Goal: Navigation & Orientation: Understand site structure

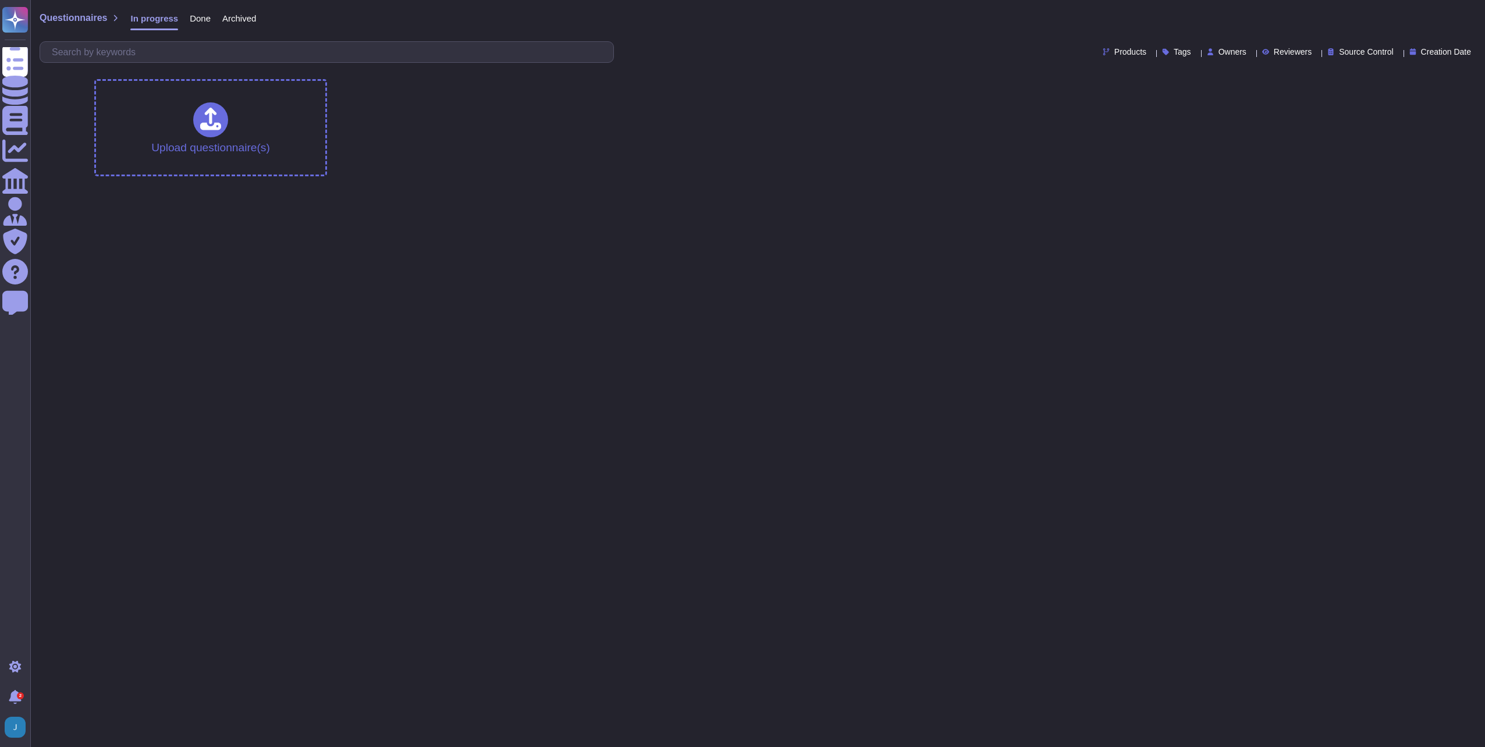
click at [732, 186] on html "Questionnaires Knowledge Base Documents Analytics CAIQ / SIG Admin Trust Center…" at bounding box center [742, 93] width 1485 height 186
click at [389, 186] on html "Questionnaires Knowledge Base Documents Analytics CAIQ / SIG Admin Trust Center…" at bounding box center [742, 93] width 1485 height 186
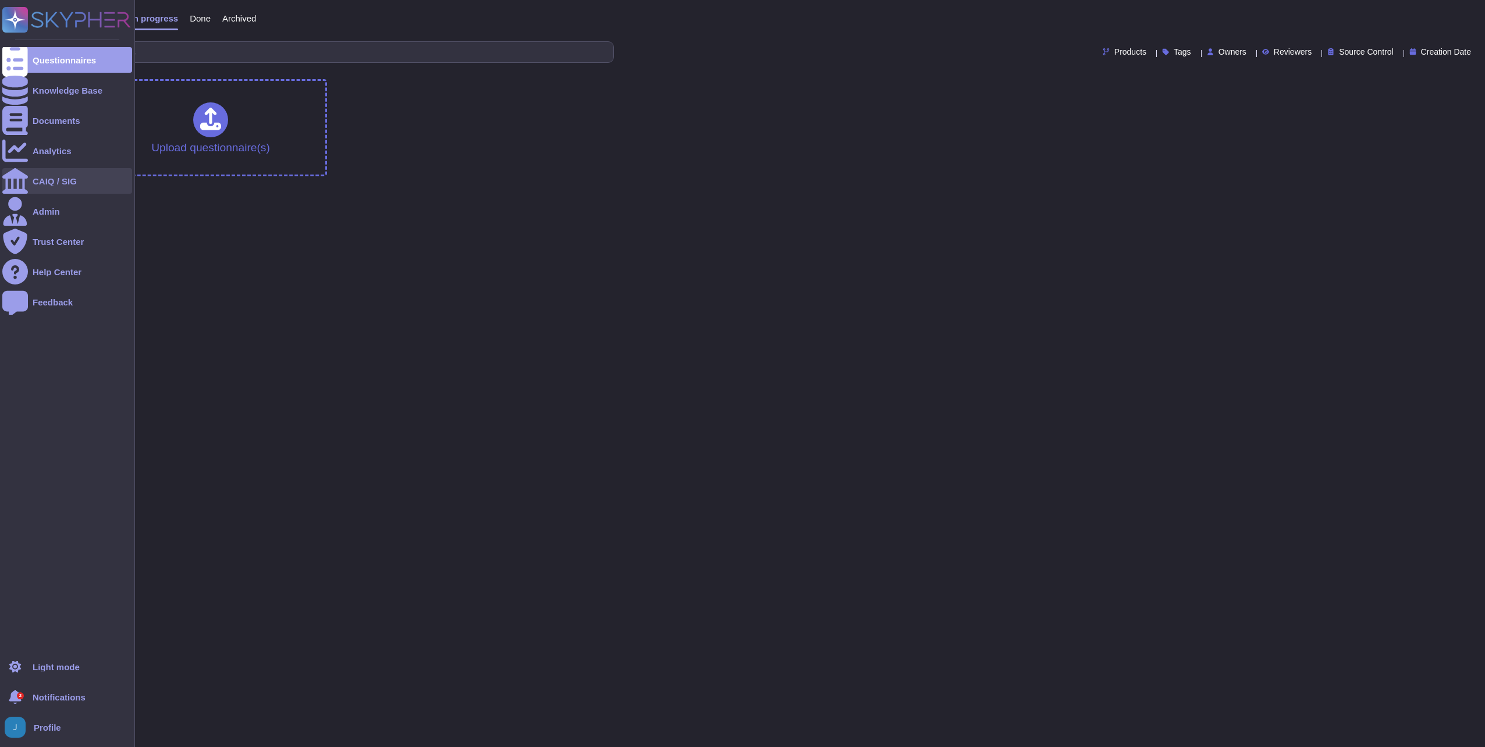
click at [65, 183] on div "CAIQ / SIG" at bounding box center [55, 181] width 44 height 9
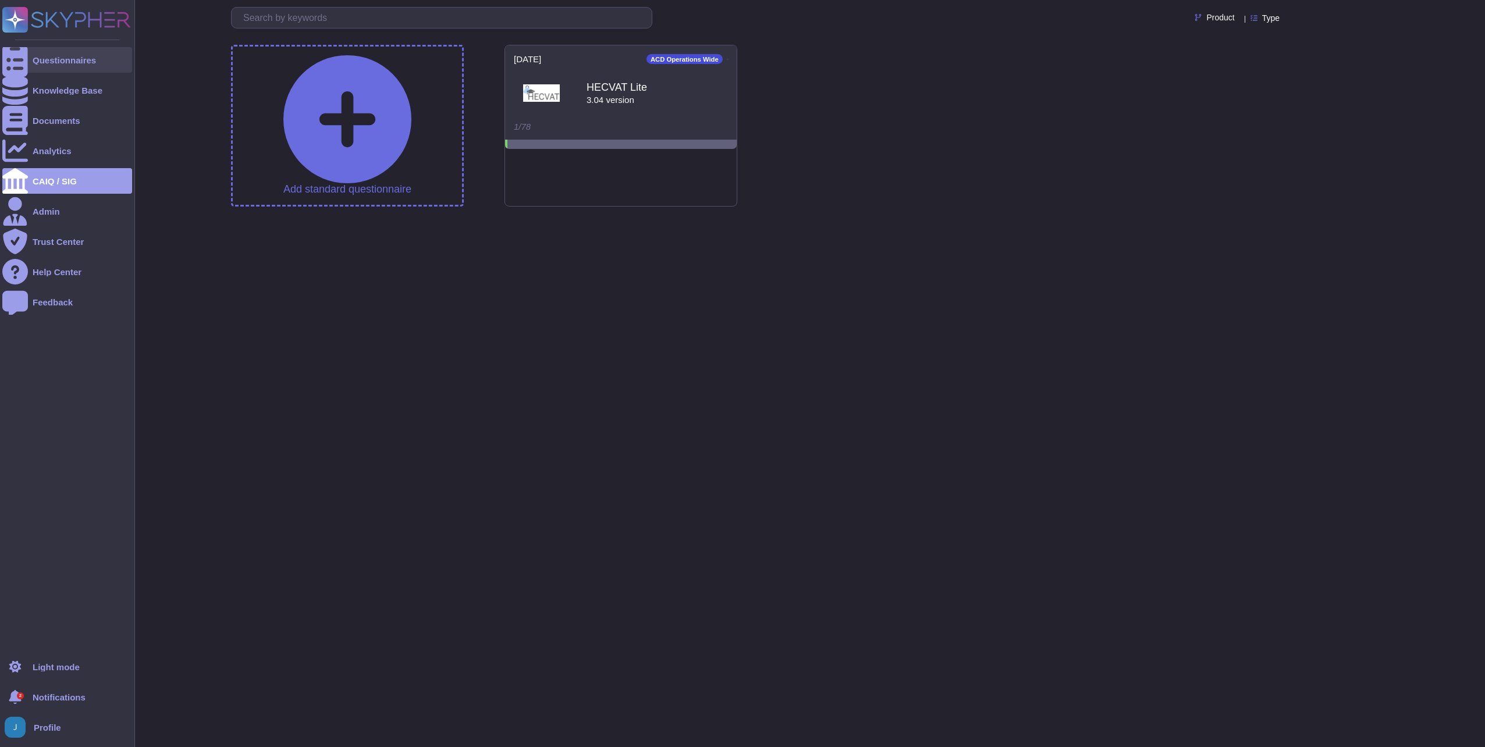
click at [56, 69] on div "Questionnaires" at bounding box center [67, 60] width 130 height 26
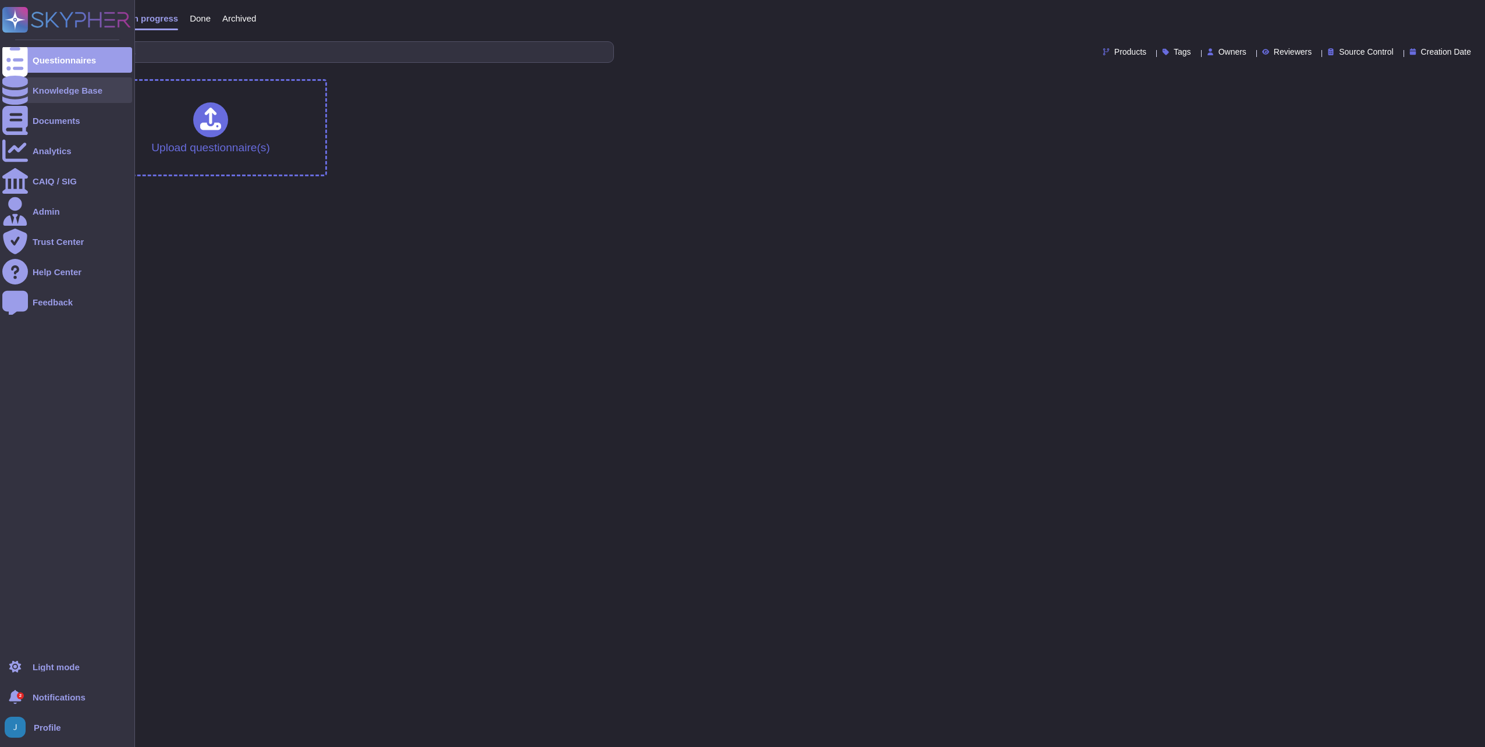
click at [55, 86] on div "Knowledge Base" at bounding box center [68, 90] width 70 height 9
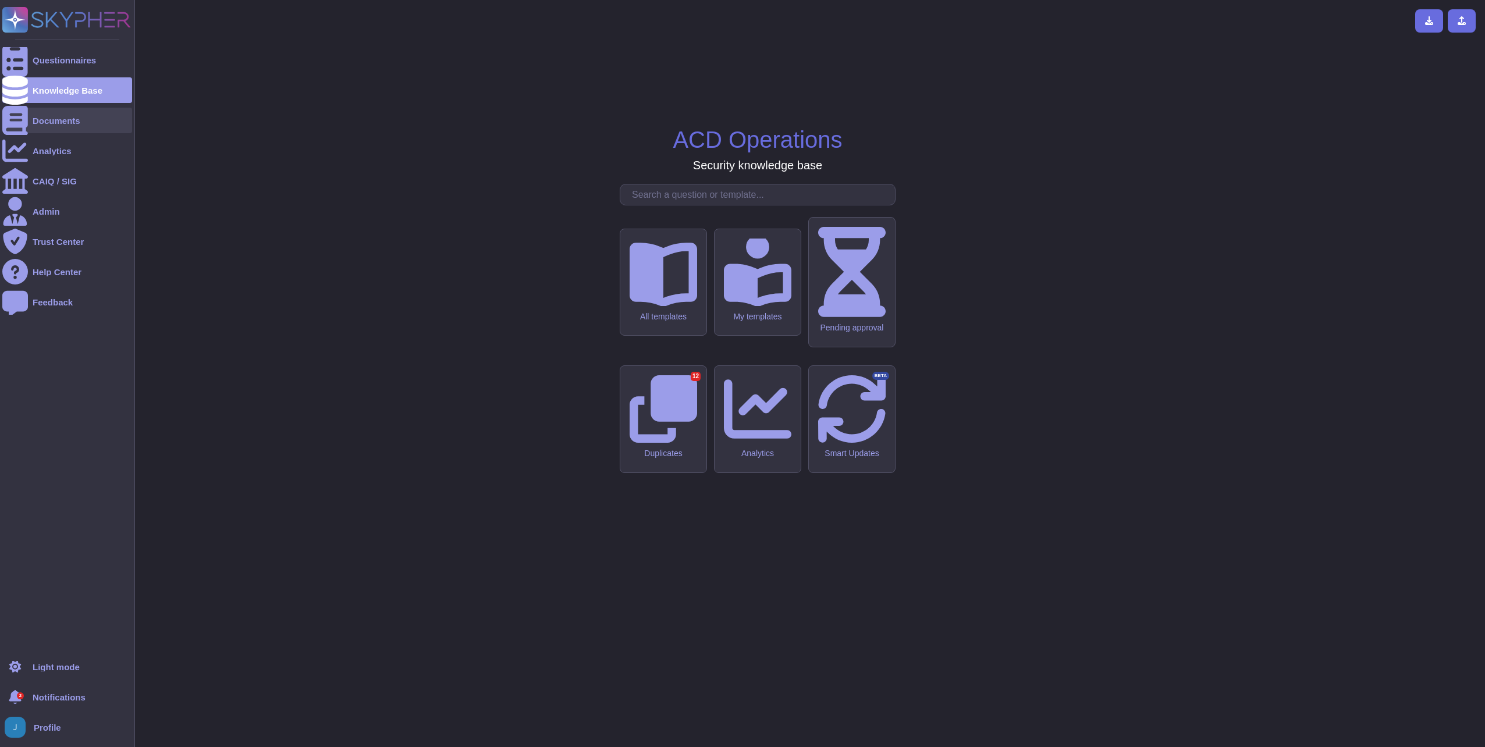
click at [57, 111] on div "Documents" at bounding box center [67, 121] width 130 height 26
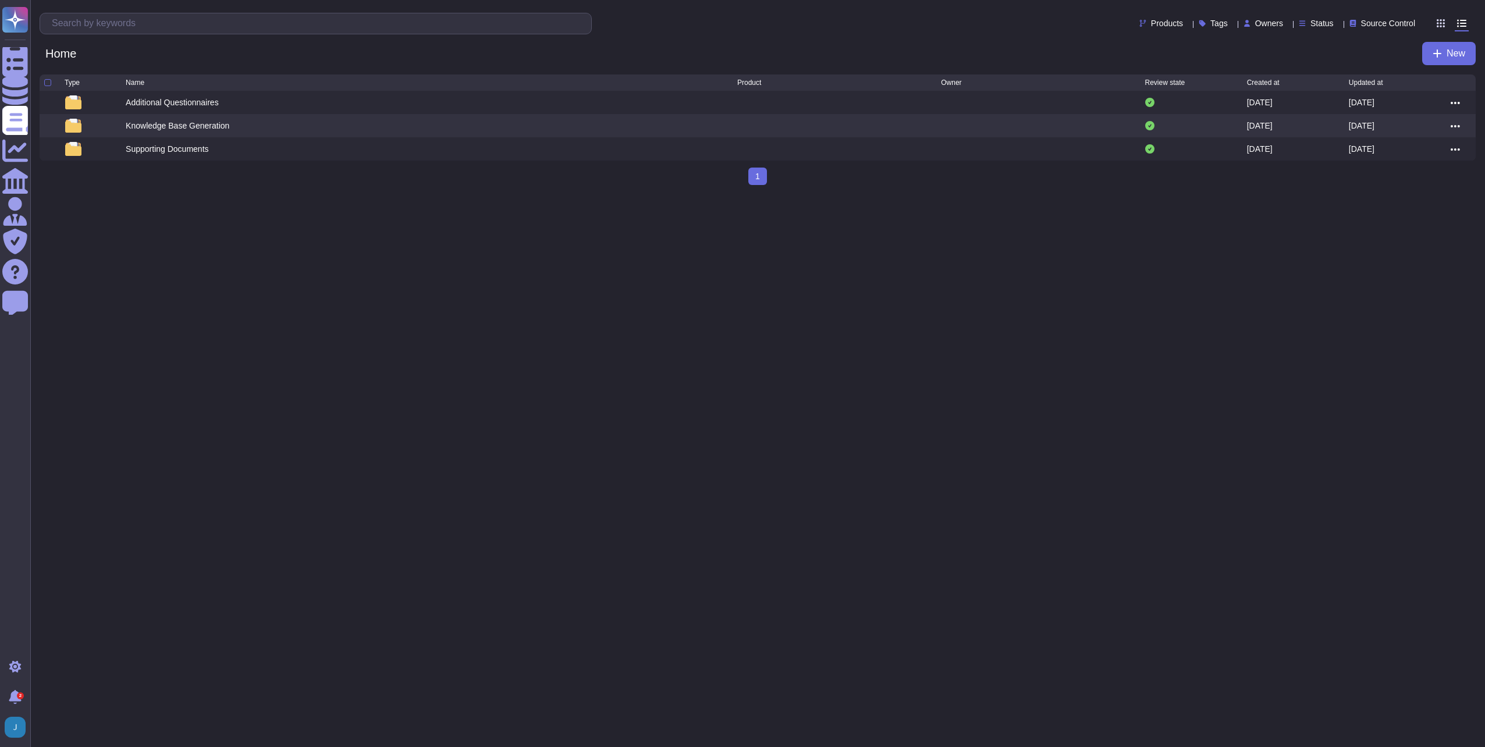
click at [500, 194] on html "Questionnaires Knowledge Base Documents Analytics CAIQ / SIG Admin Trust Center…" at bounding box center [742, 97] width 1485 height 194
click at [1458, 24] on icon at bounding box center [1461, 23] width 9 height 9
click at [0, 0] on input "radio" at bounding box center [0, 0] width 0 height 0
click at [1310, 26] on span "Status" at bounding box center [1321, 23] width 23 height 8
click at [1310, 20] on span "Status" at bounding box center [1321, 23] width 23 height 8
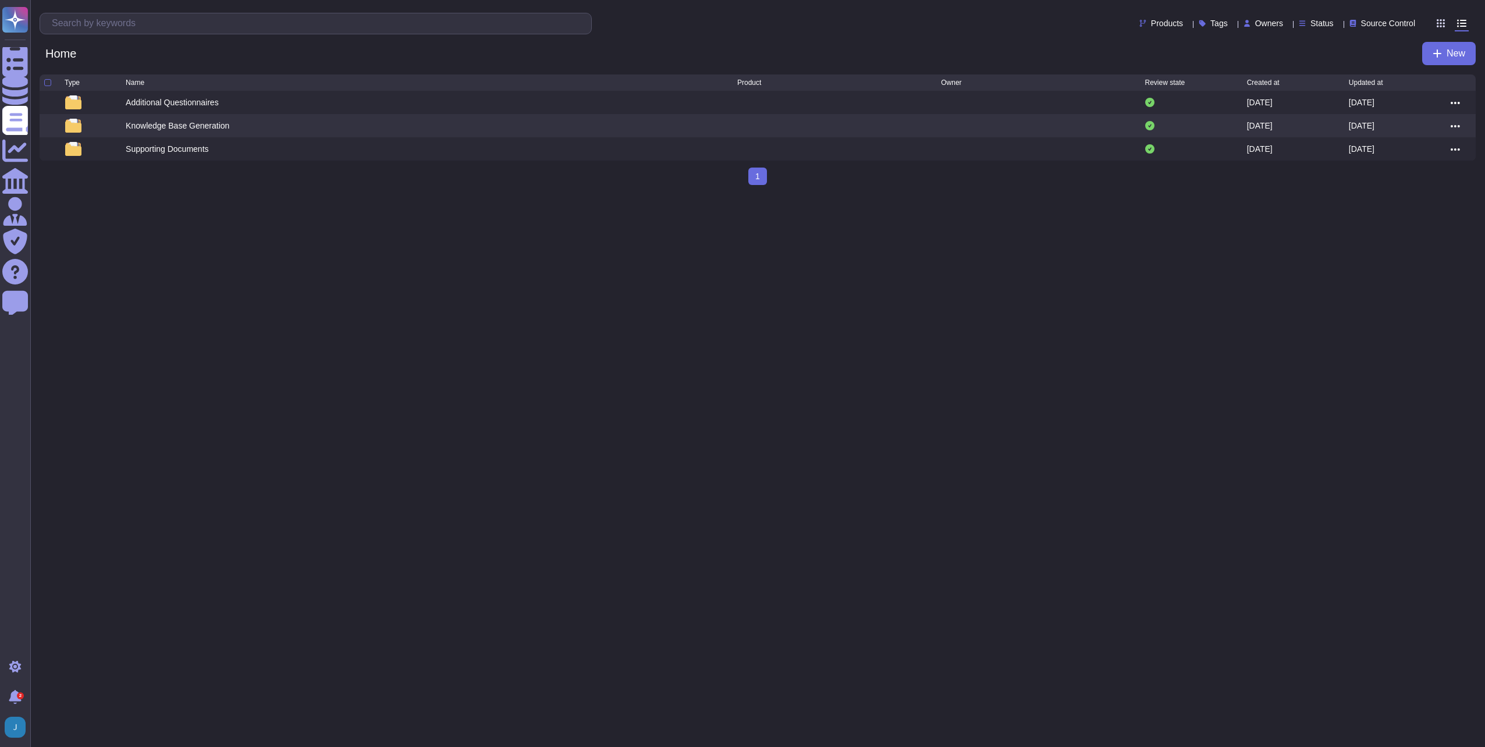
click at [1265, 23] on div "Owners" at bounding box center [1266, 23] width 44 height 9
click at [1151, 23] on span "Products" at bounding box center [1167, 23] width 32 height 8
click at [1163, 50] on span "ACD Operations Wide" at bounding box center [1185, 52] width 86 height 10
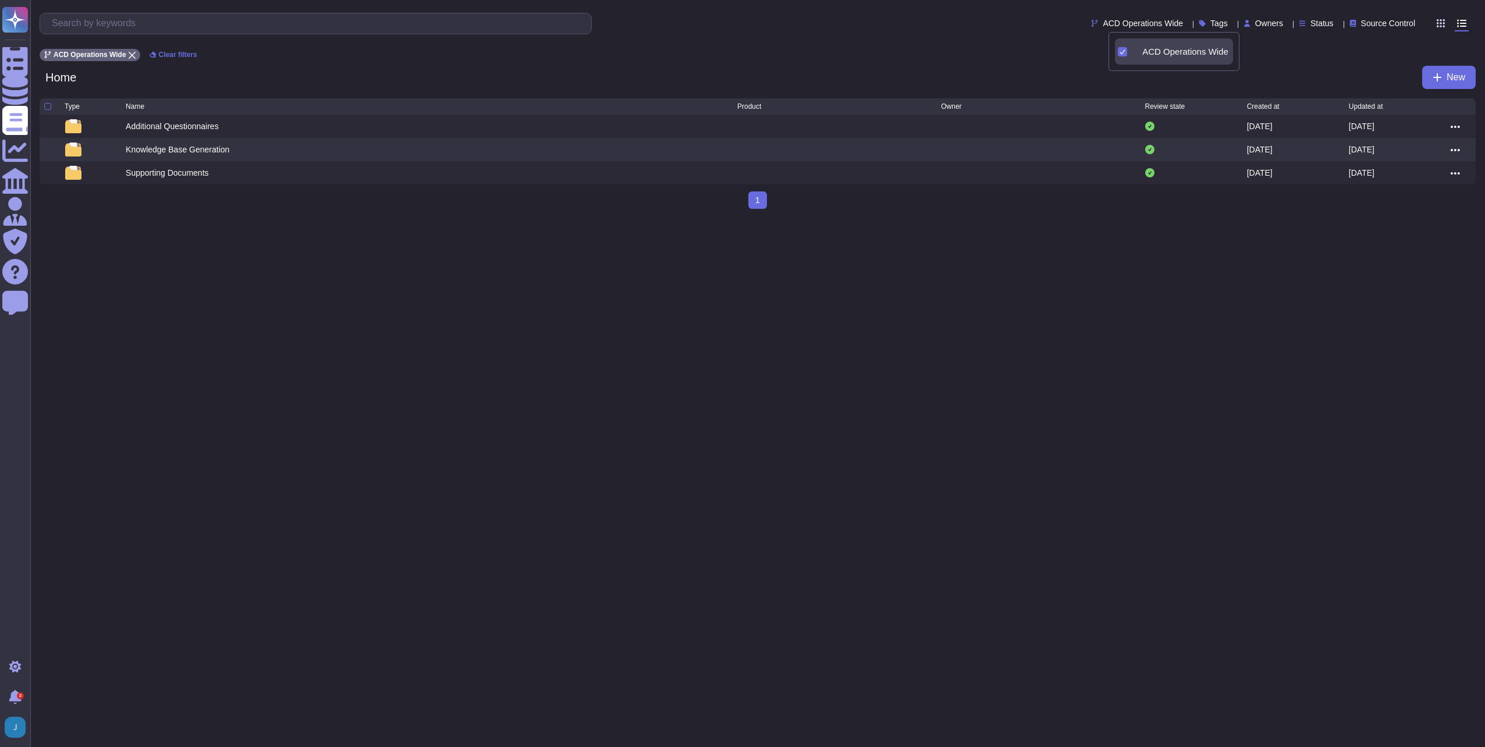
click at [1163, 50] on span "ACD Operations Wide" at bounding box center [1185, 52] width 86 height 10
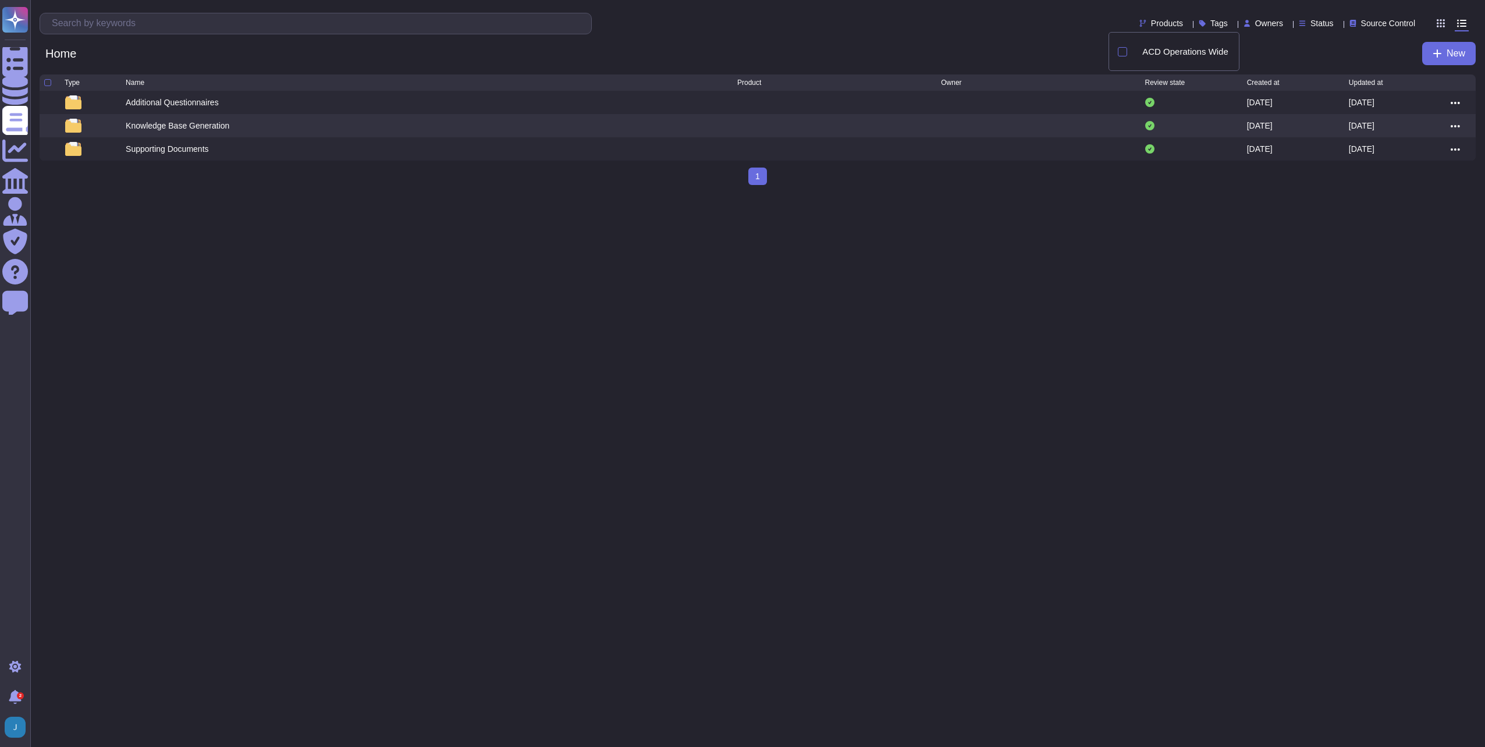
click at [1100, 194] on html "Questionnaires Knowledge Base Documents Analytics CAIQ / SIG Admin Trust Center…" at bounding box center [742, 97] width 1485 height 194
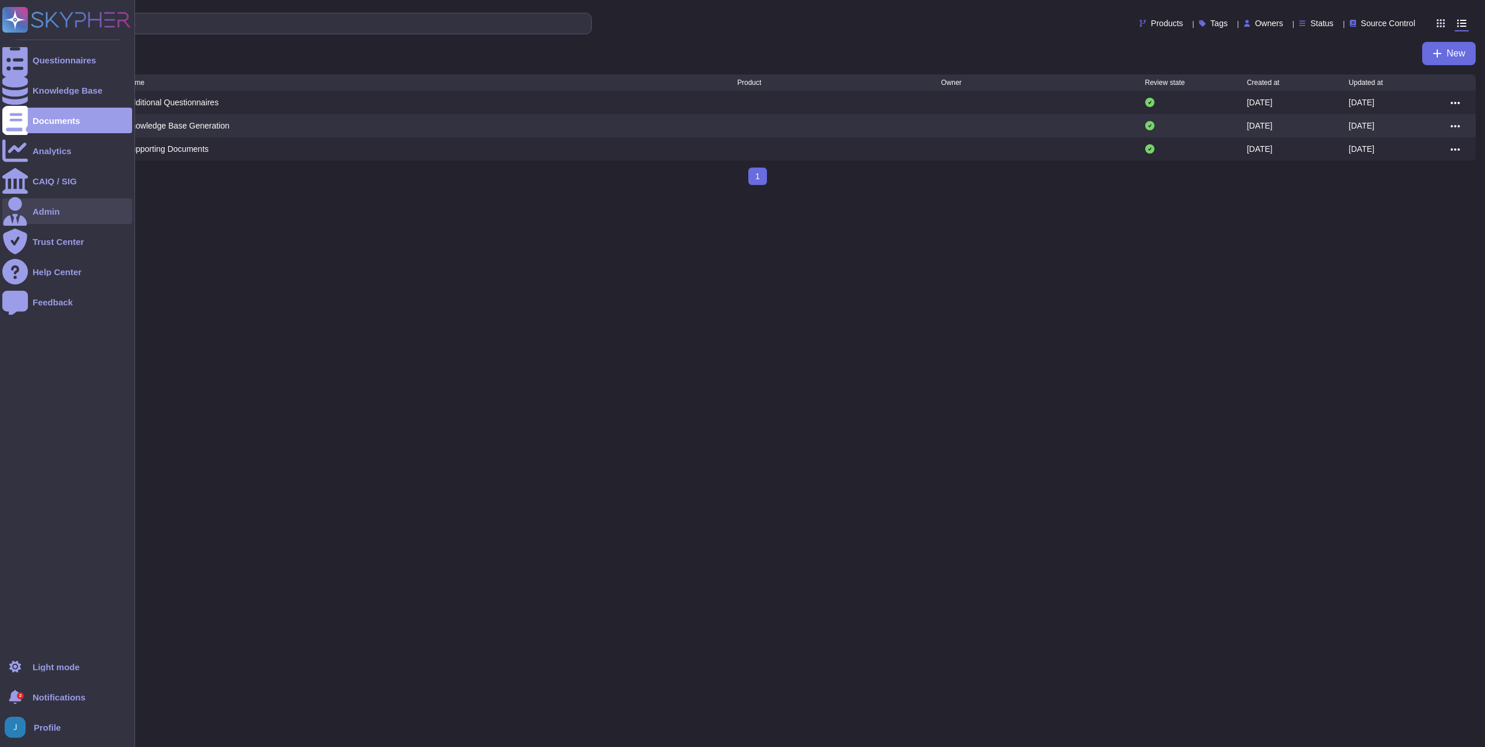
click at [45, 212] on div "Admin" at bounding box center [46, 211] width 27 height 9
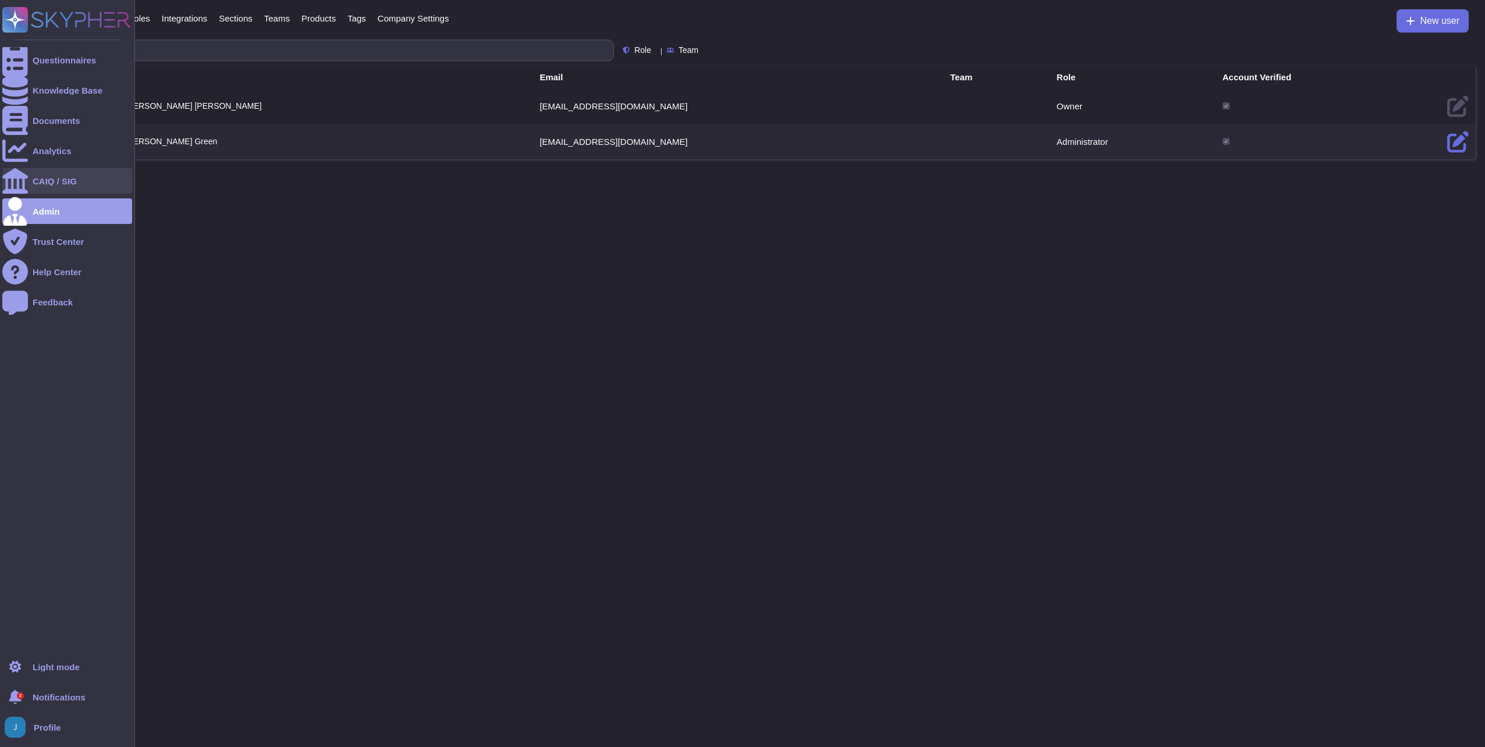
click at [42, 180] on div "CAIQ / SIG" at bounding box center [55, 181] width 44 height 9
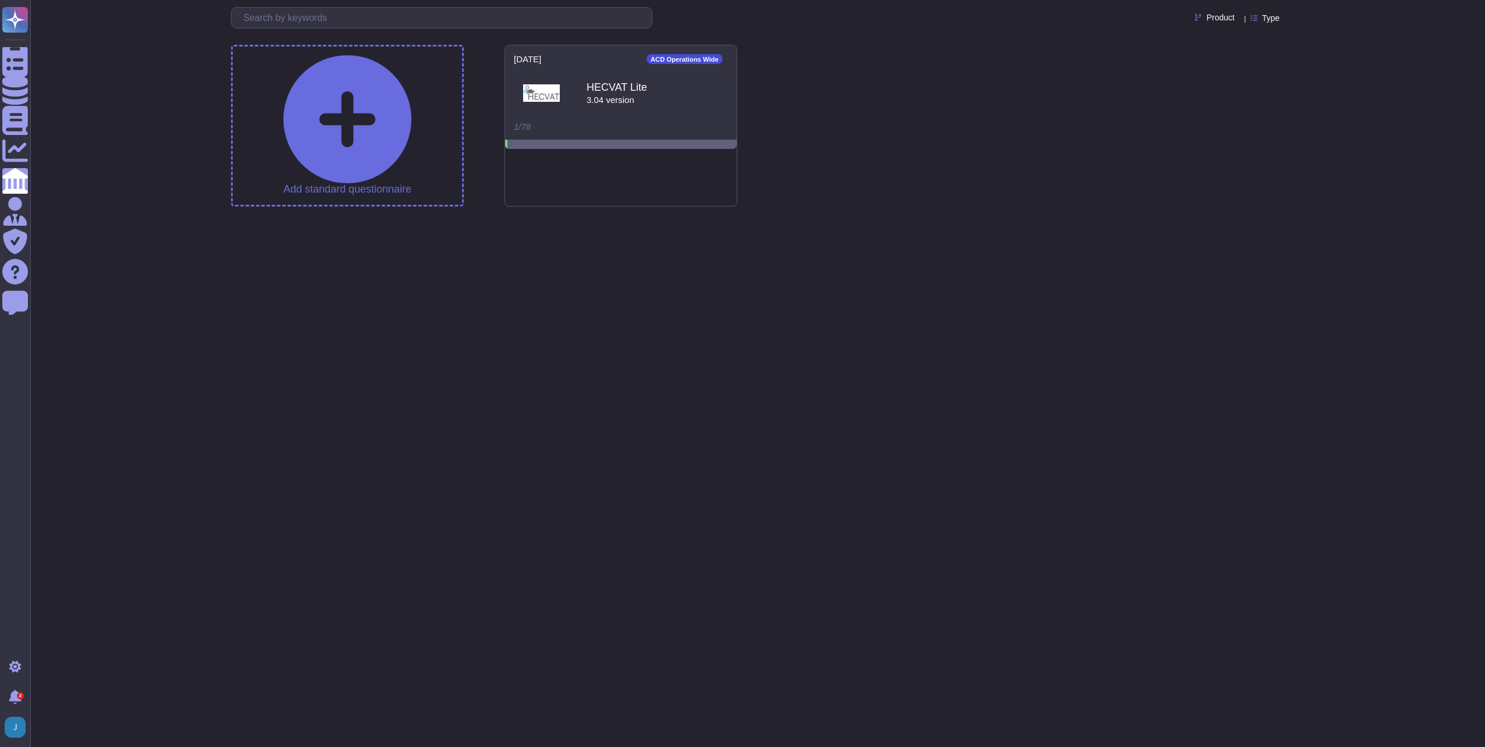
click at [557, 189] on html "Questionnaires Knowledge Base Documents Analytics CAIQ / SIG Admin Trust Center…" at bounding box center [742, 114] width 1485 height 228
